Goal: Task Accomplishment & Management: Manage account settings

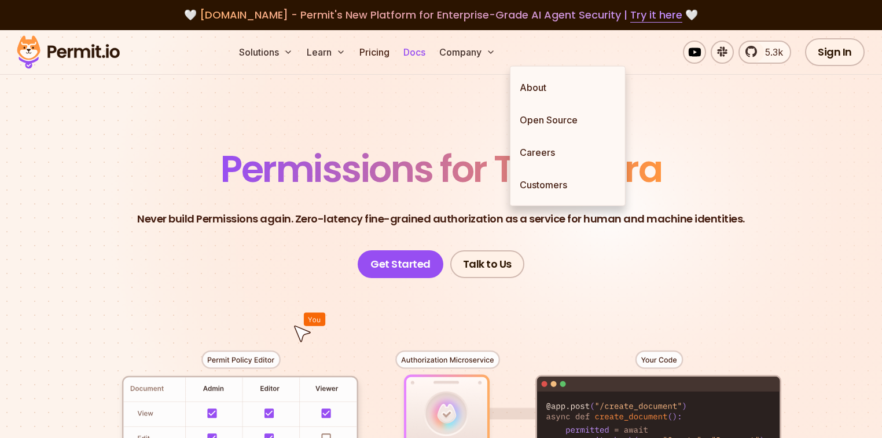
click at [430, 53] on link "Docs" at bounding box center [414, 52] width 31 height 23
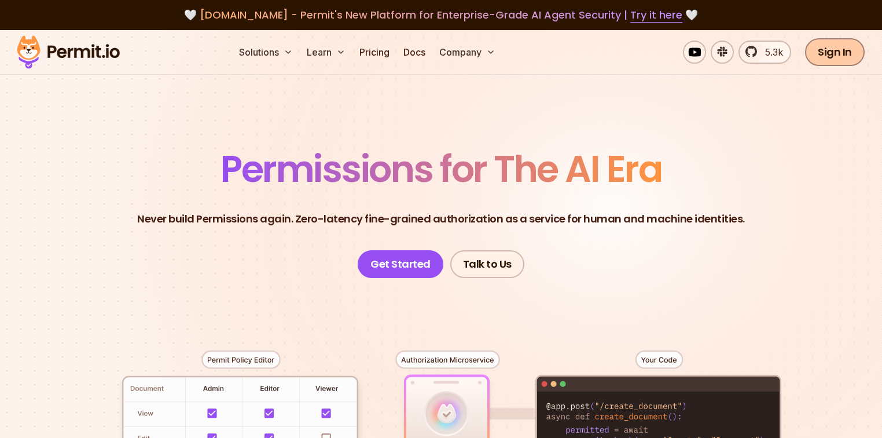
click at [834, 47] on link "Sign In" at bounding box center [835, 52] width 60 height 28
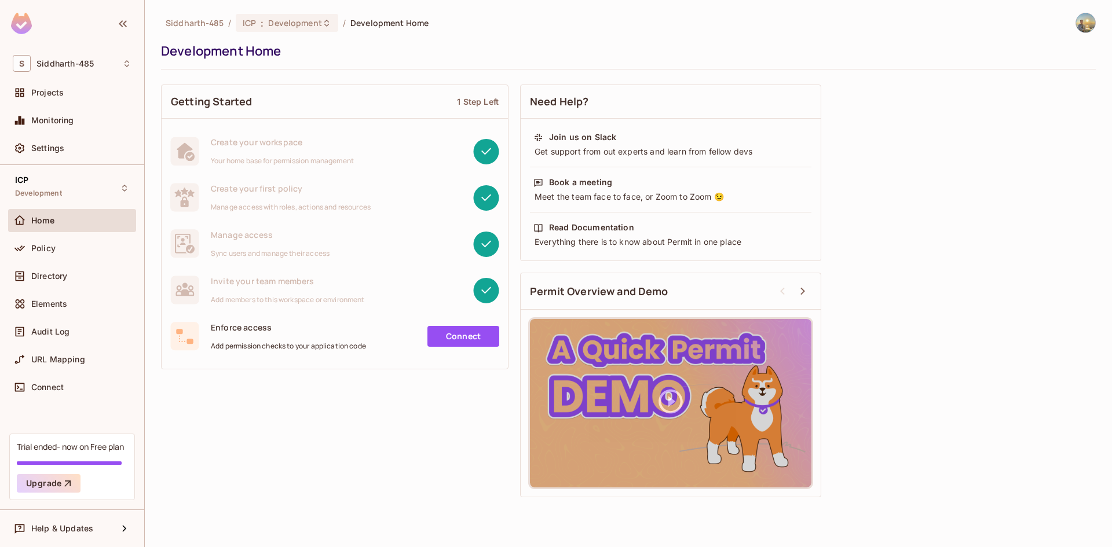
click at [100, 255] on div "Policy" at bounding box center [72, 248] width 119 height 14
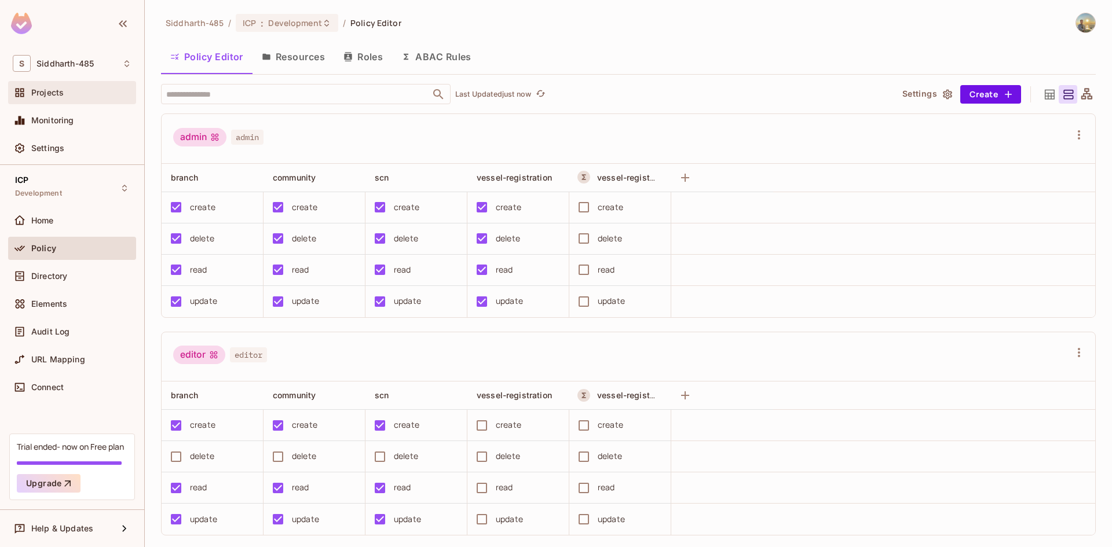
click at [85, 101] on div "Projects" at bounding box center [72, 92] width 128 height 23
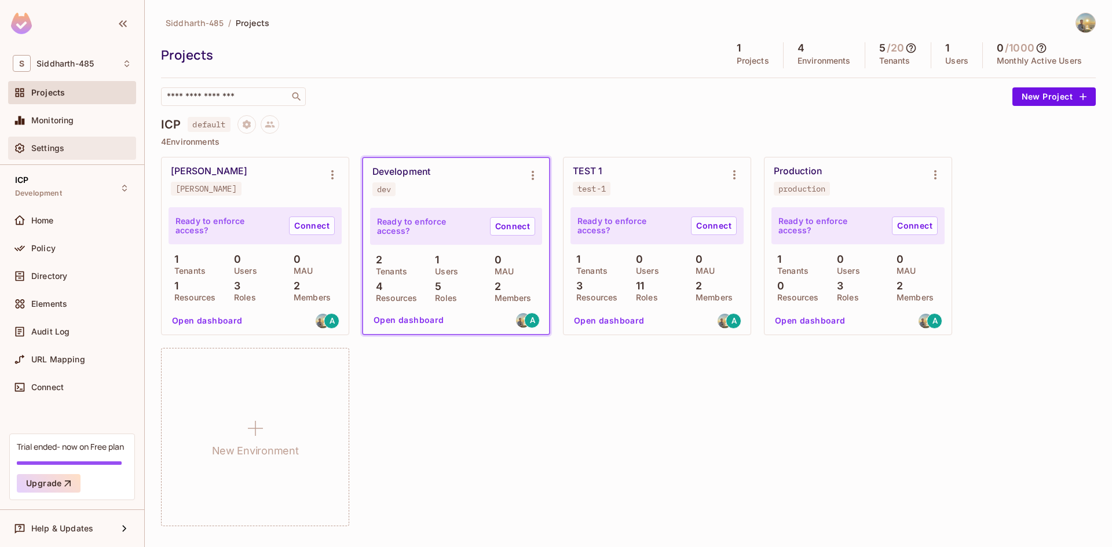
drag, startPoint x: 96, startPoint y: 100, endPoint x: 51, endPoint y: 151, distance: 67.7
click at [51, 151] on span "Settings" at bounding box center [47, 148] width 33 height 9
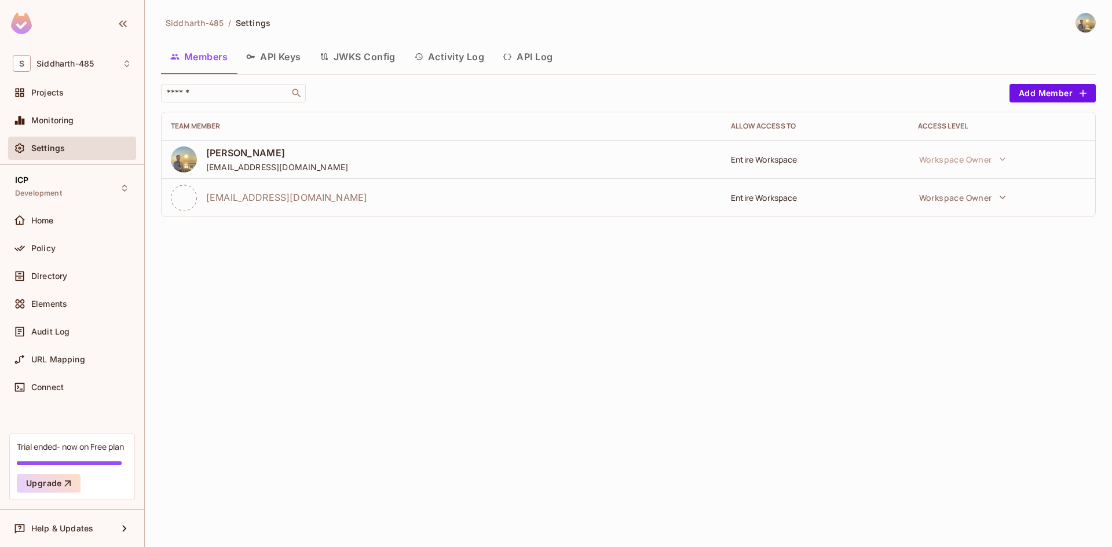
click at [293, 60] on button "API Keys" at bounding box center [274, 56] width 74 height 29
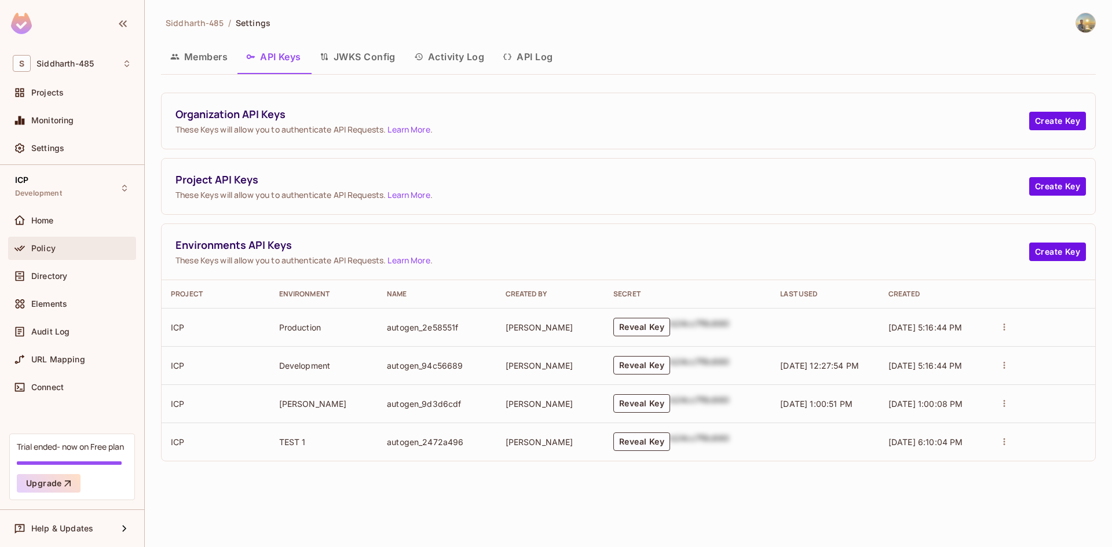
click at [85, 251] on div "Policy" at bounding box center [81, 248] width 100 height 9
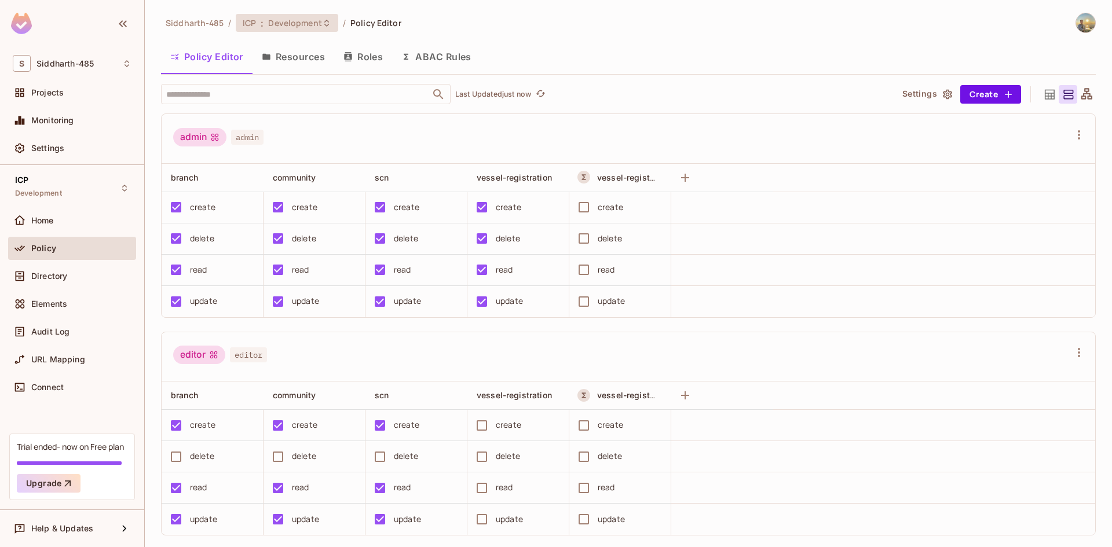
click at [270, 17] on div "ICP : Development" at bounding box center [287, 23] width 102 height 18
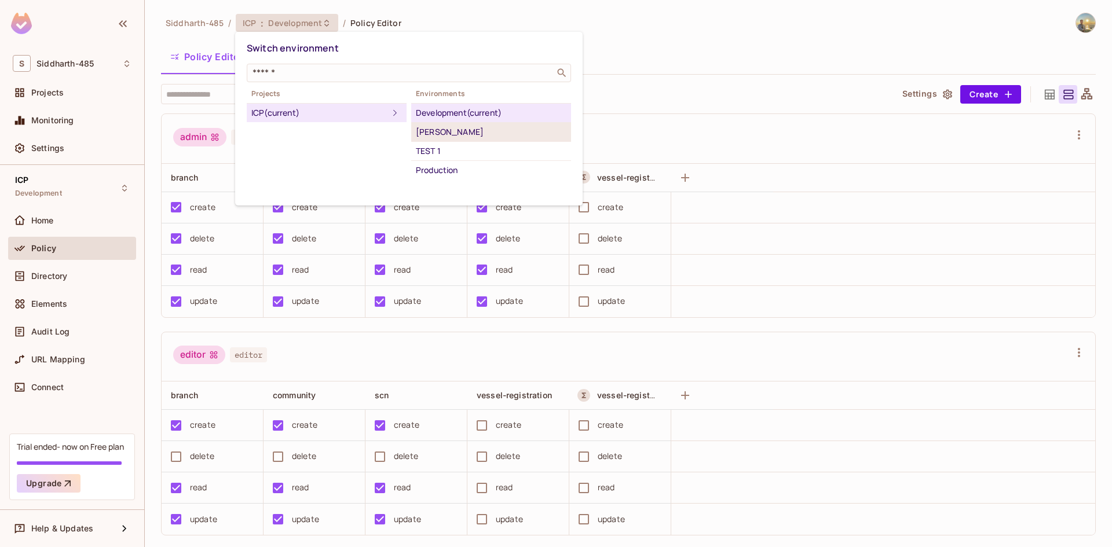
click at [466, 136] on div "[PERSON_NAME]" at bounding box center [491, 132] width 151 height 14
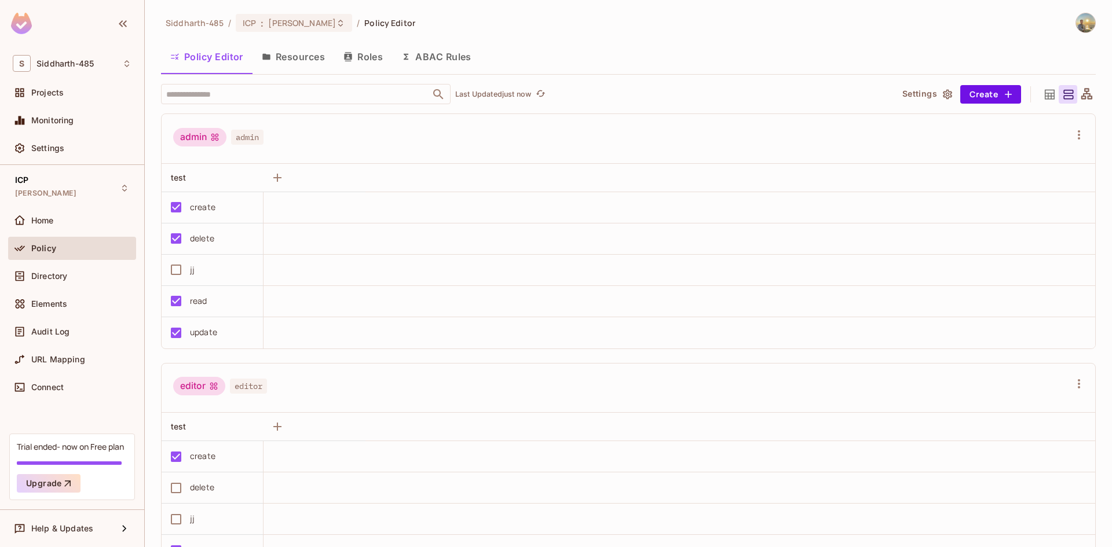
click at [303, 69] on button "Resources" at bounding box center [293, 56] width 82 height 29
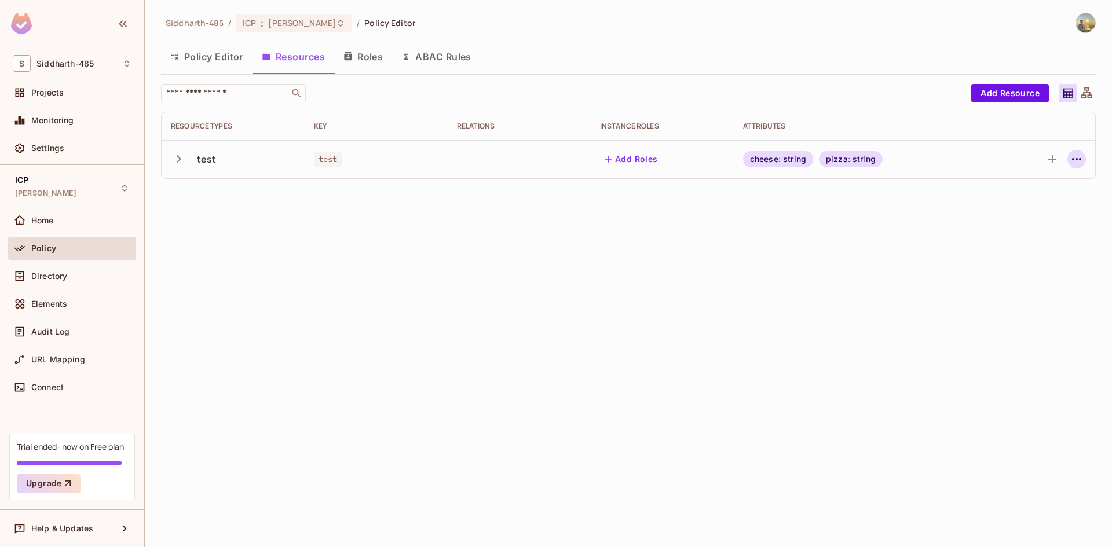
click at [1084, 156] on button "button" at bounding box center [1076, 159] width 19 height 19
click at [665, 236] on div at bounding box center [556, 273] width 1112 height 547
click at [172, 159] on icon "button" at bounding box center [179, 159] width 16 height 16
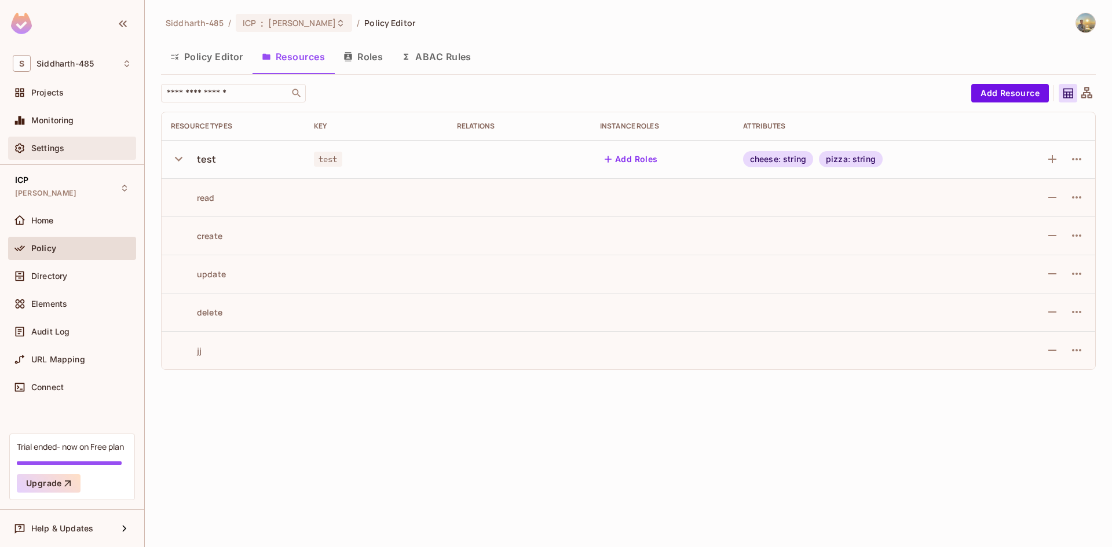
click at [49, 150] on span "Settings" at bounding box center [47, 148] width 33 height 9
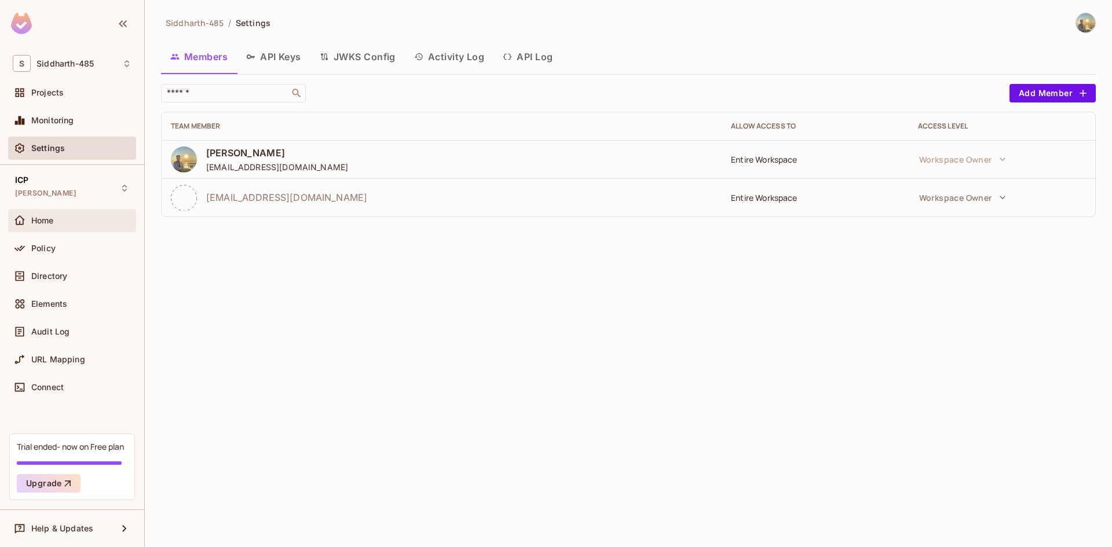
click at [95, 211] on div "Home" at bounding box center [72, 220] width 128 height 23
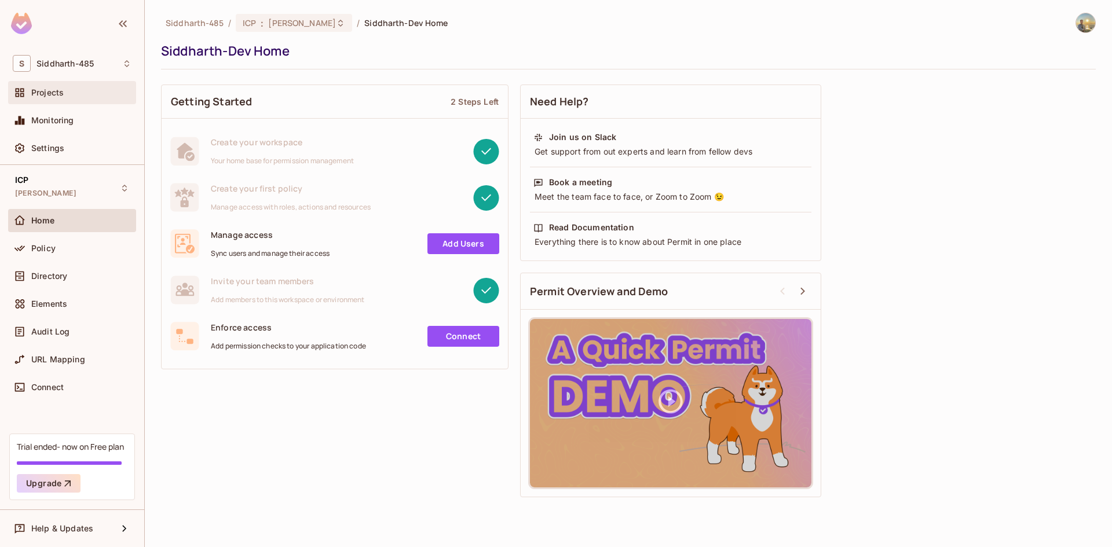
click at [91, 92] on div "Projects" at bounding box center [81, 92] width 100 height 9
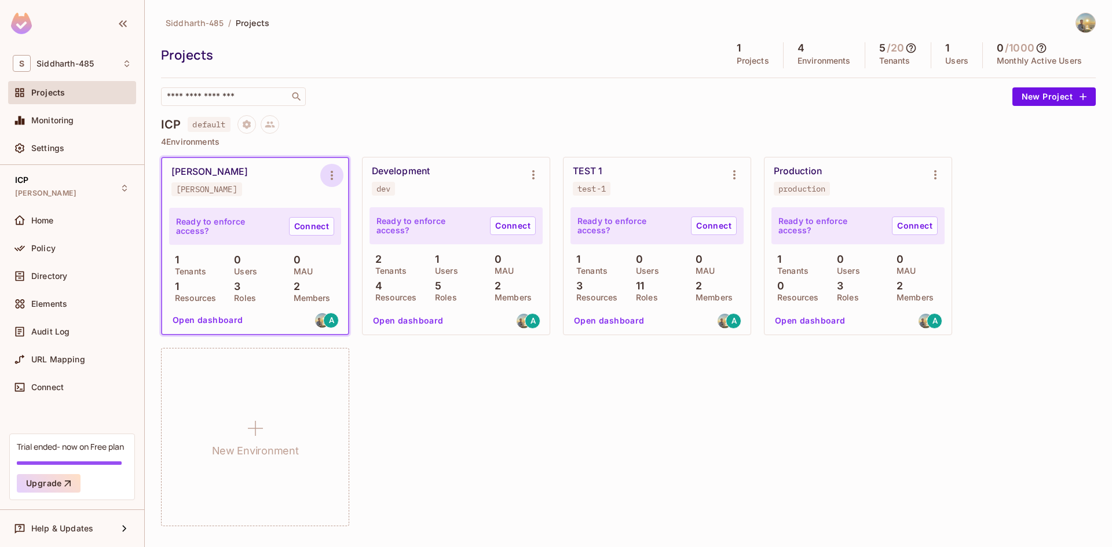
click at [336, 179] on icon "Environment settings" at bounding box center [332, 176] width 14 height 14
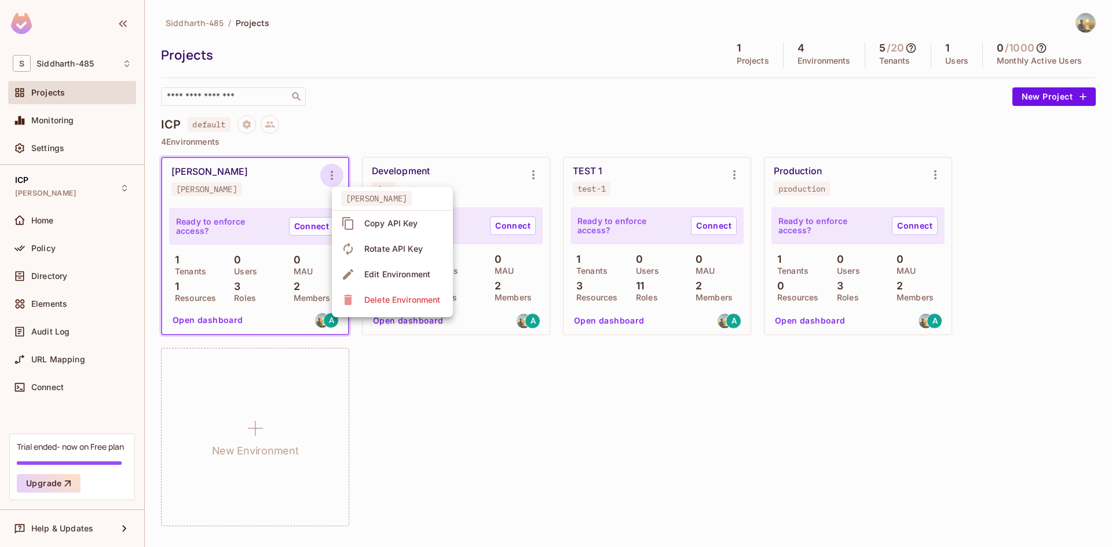
click at [364, 201] on span "siddharth-dev" at bounding box center [376, 198] width 71 height 15
click at [370, 277] on div "Edit Environment" at bounding box center [397, 275] width 66 height 12
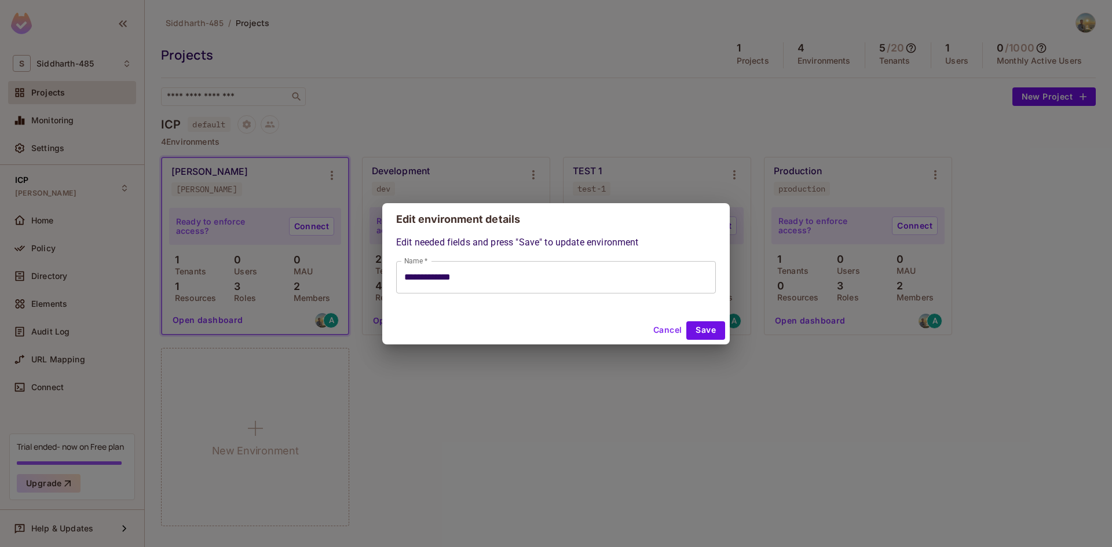
click at [664, 331] on button "Cancel" at bounding box center [668, 330] width 38 height 19
type input "**********"
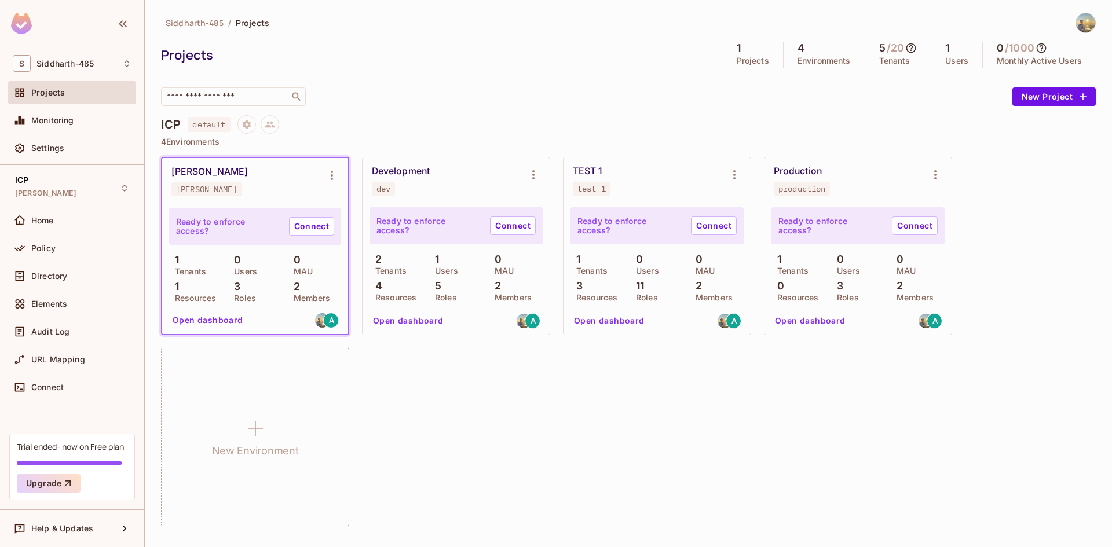
click at [223, 193] on div "siddharth-dev" at bounding box center [206, 189] width 61 height 9
copy div "siddharth-dev"
